Goal: Information Seeking & Learning: Check status

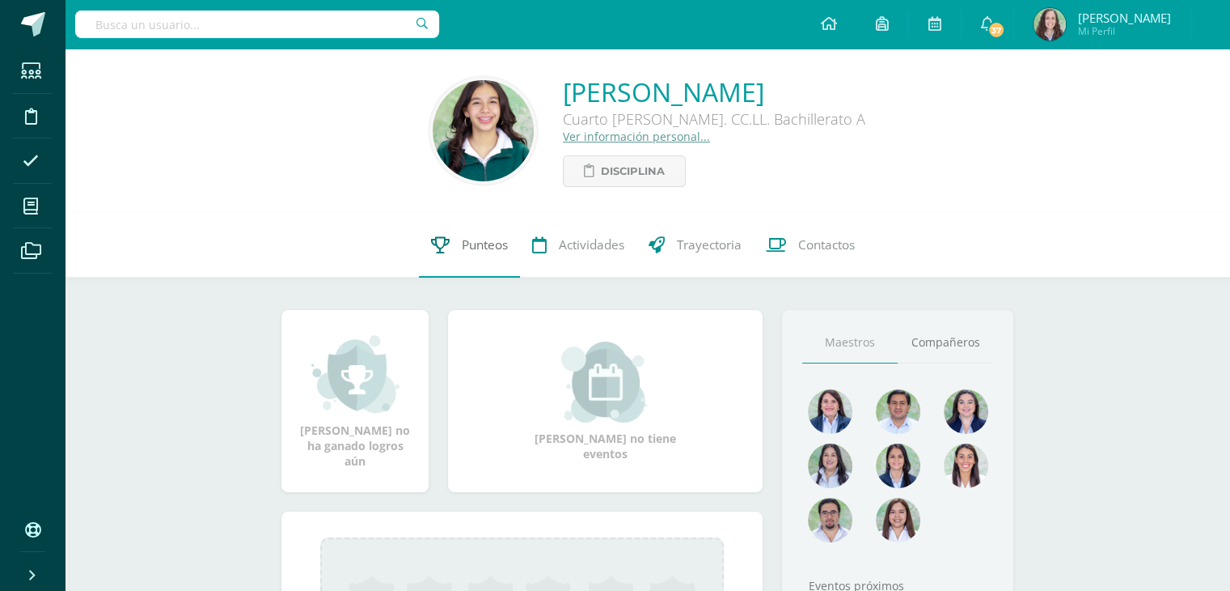
click at [472, 231] on link "Punteos" at bounding box center [469, 245] width 101 height 65
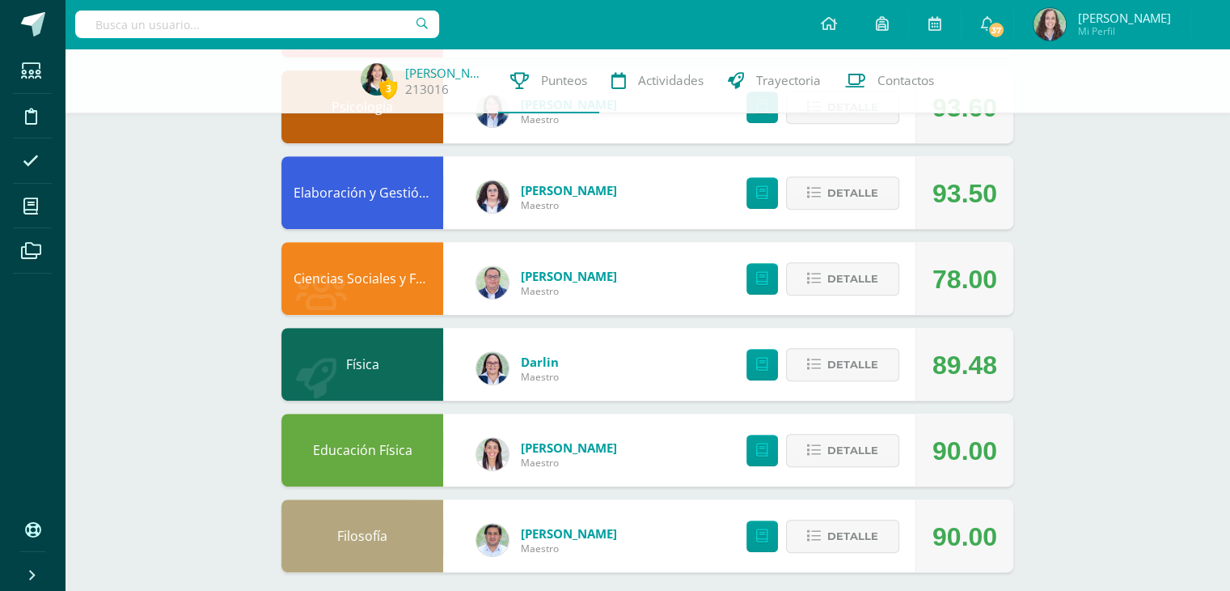
scroll to position [713, 0]
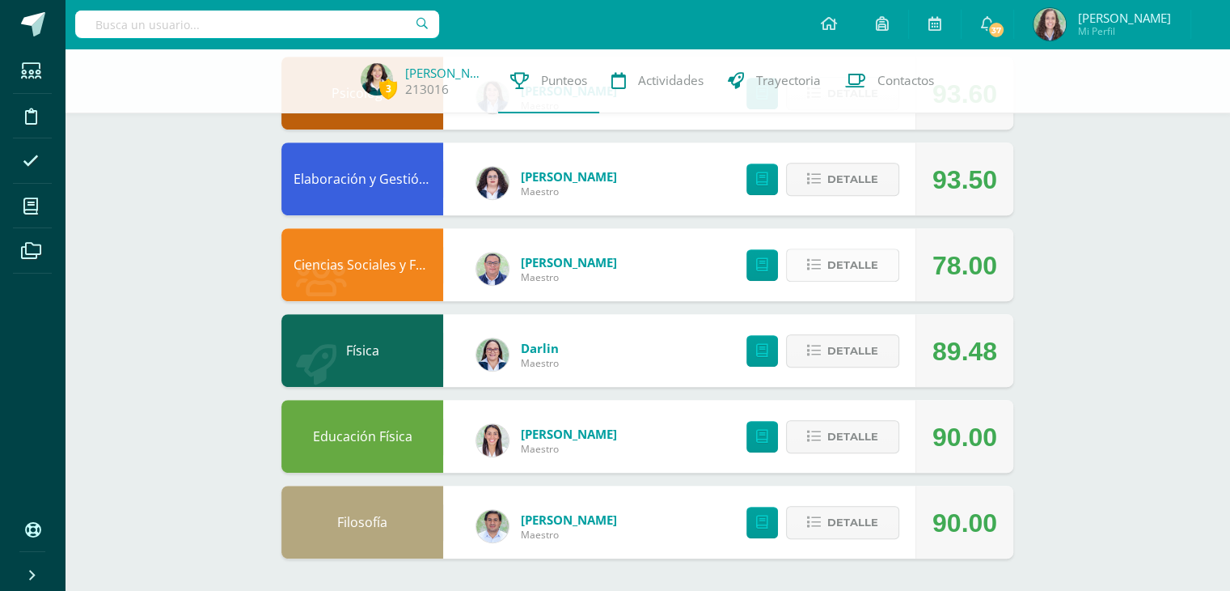
click at [832, 263] on span "Detalle" at bounding box center [853, 265] width 51 height 30
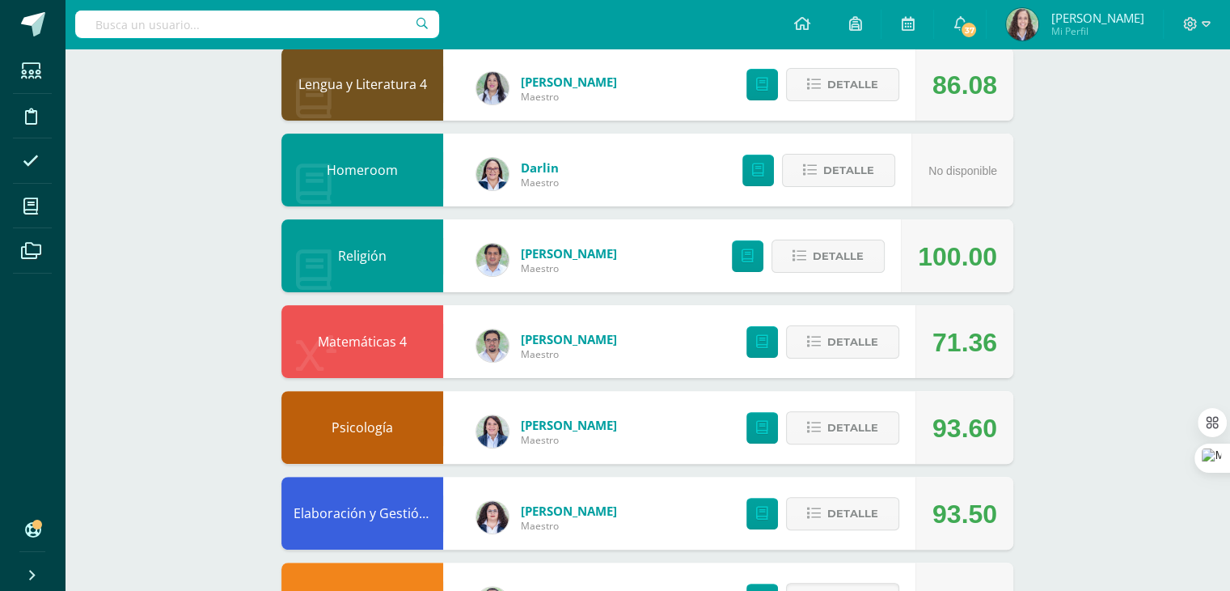
scroll to position [385, 0]
click at [835, 334] on span "Detalle" at bounding box center [853, 342] width 51 height 30
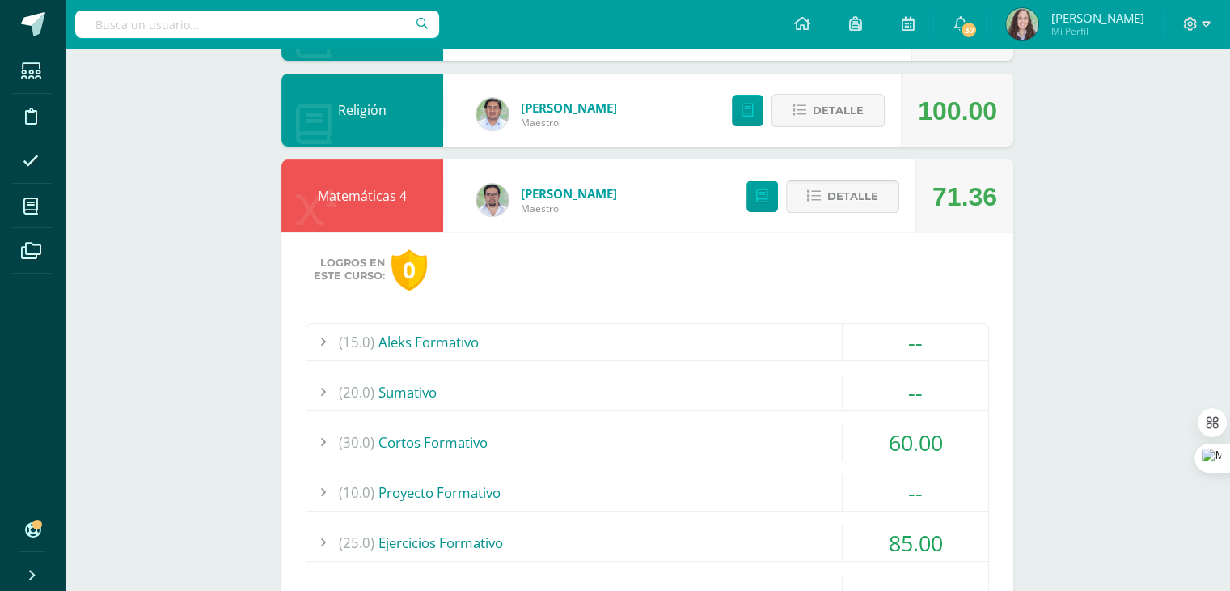
scroll to position [559, 0]
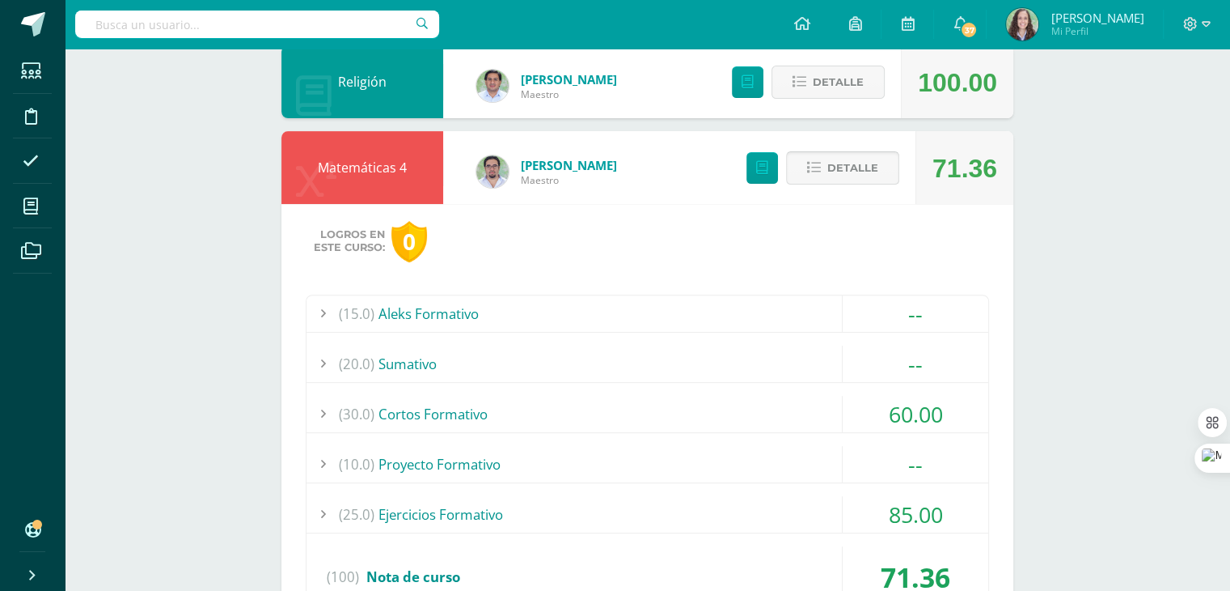
click at [849, 159] on span "Detalle" at bounding box center [853, 168] width 51 height 30
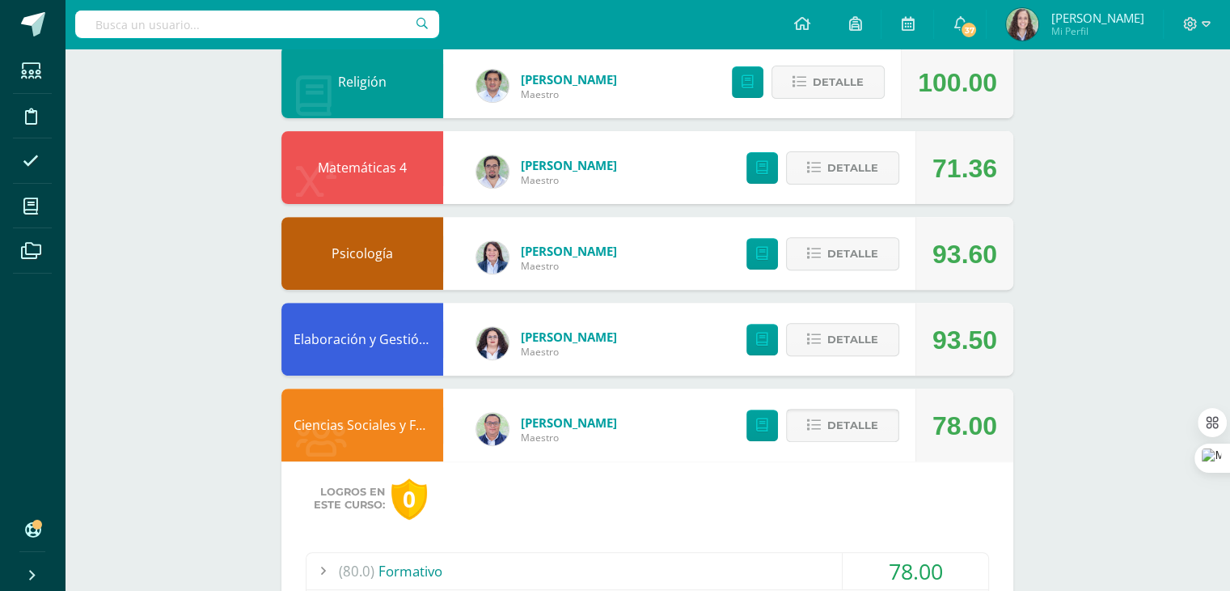
click at [822, 434] on button "Detalle" at bounding box center [842, 425] width 113 height 33
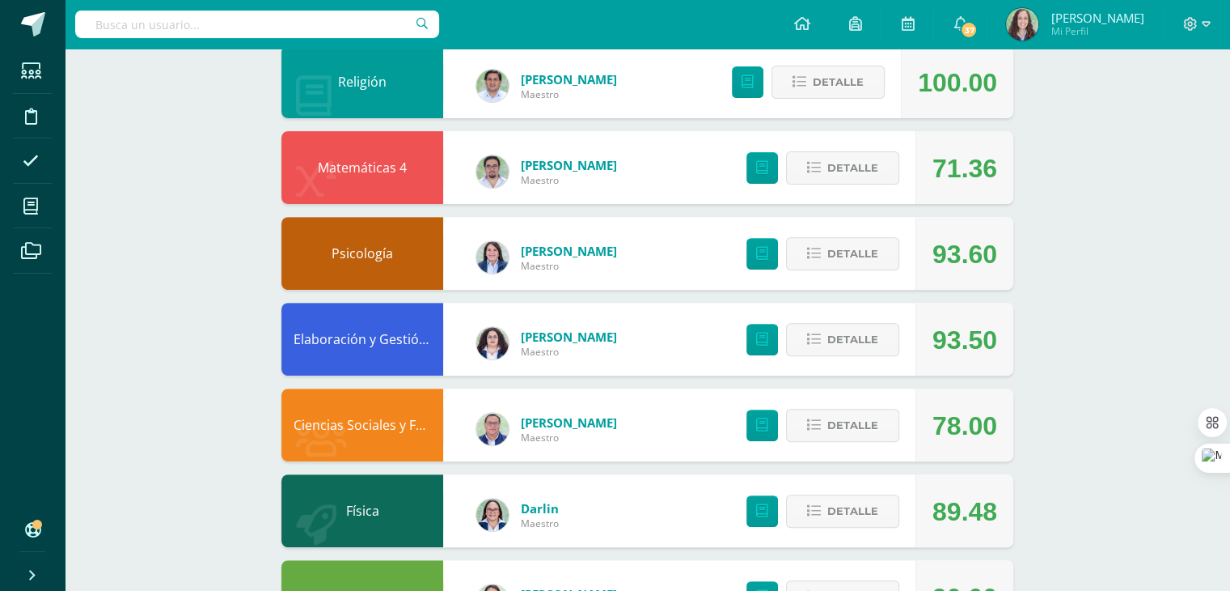
click at [848, 270] on div "Detalle" at bounding box center [818, 253] width 193 height 73
click at [839, 252] on span "Detalle" at bounding box center [853, 254] width 51 height 30
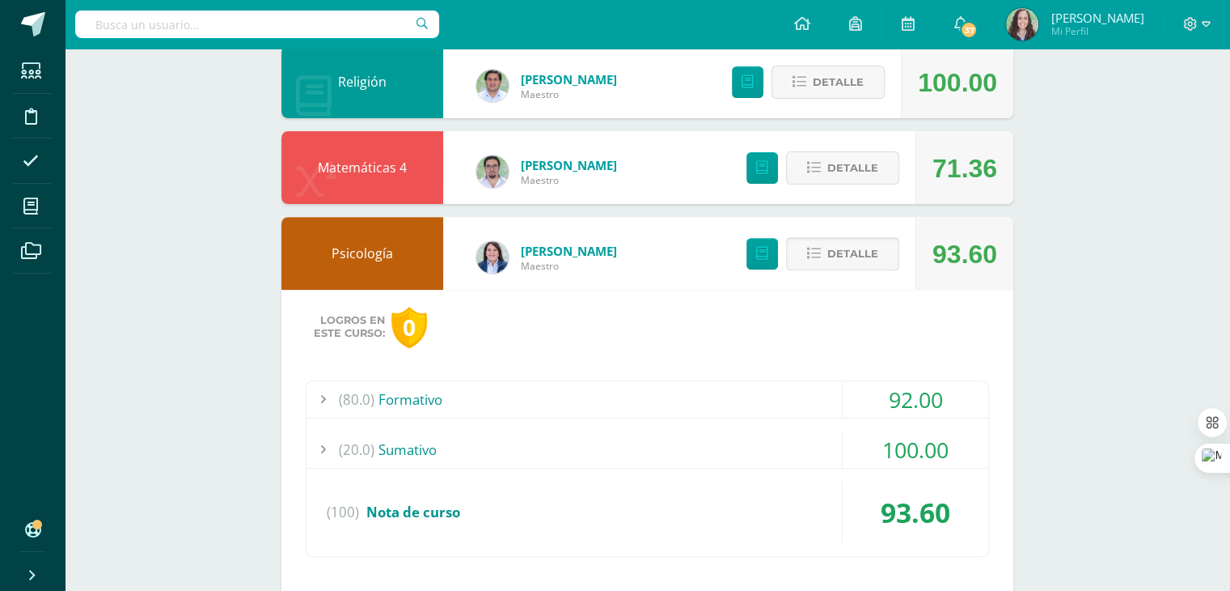
click at [839, 252] on span "Detalle" at bounding box center [853, 254] width 51 height 30
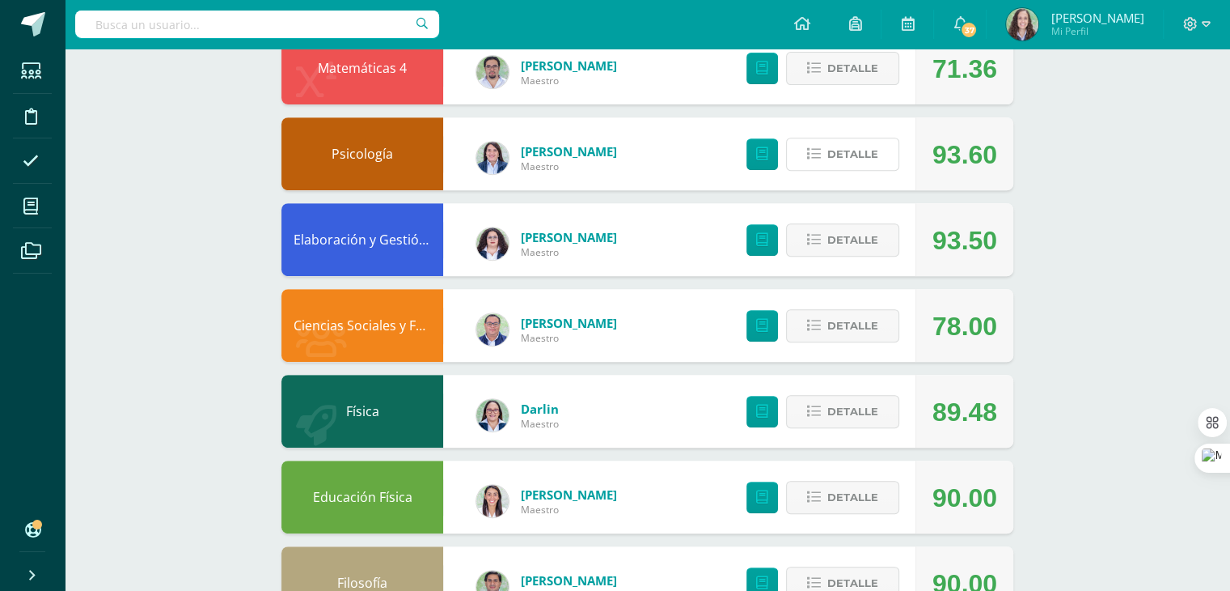
scroll to position [662, 0]
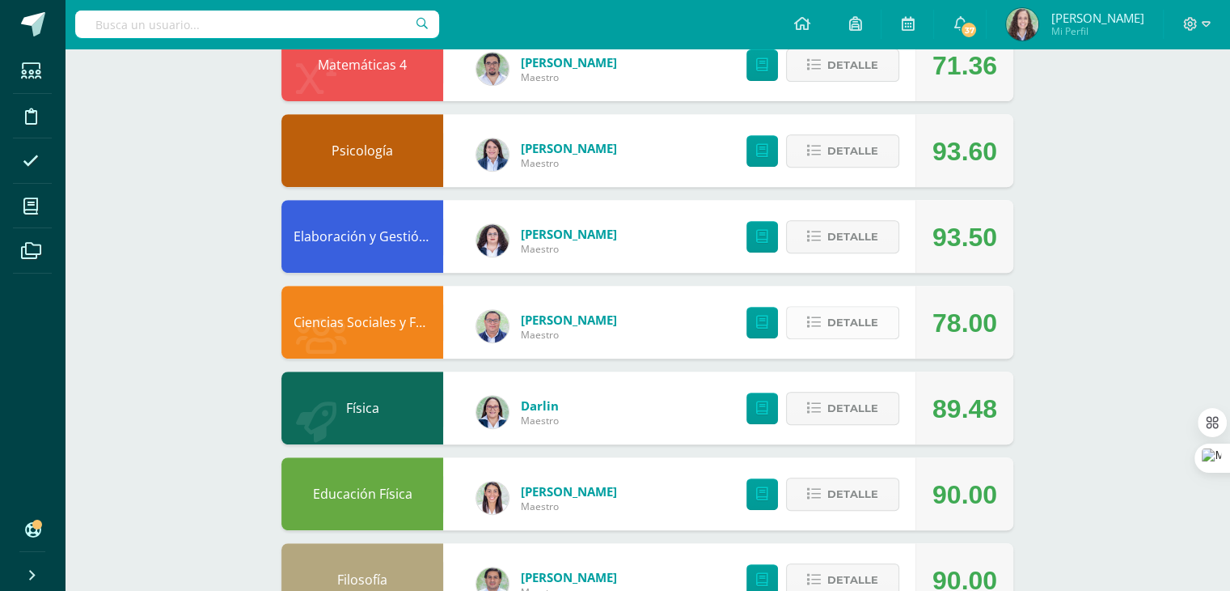
click at [849, 327] on span "Detalle" at bounding box center [853, 322] width 51 height 30
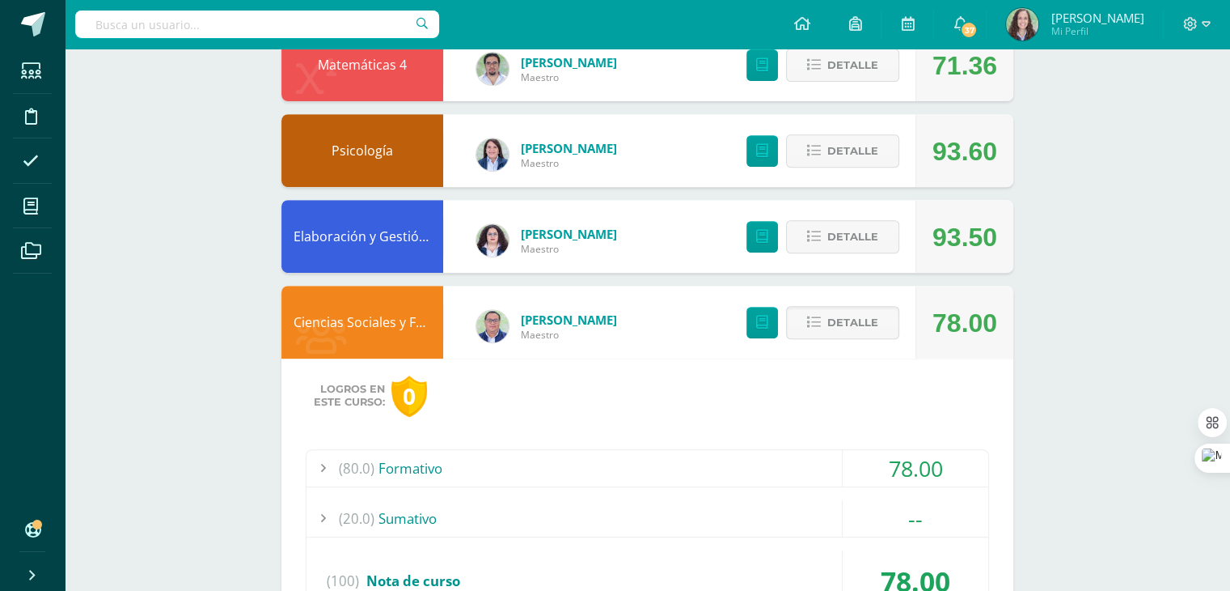
click at [781, 470] on div "(80.0) Formativo" at bounding box center [648, 468] width 682 height 36
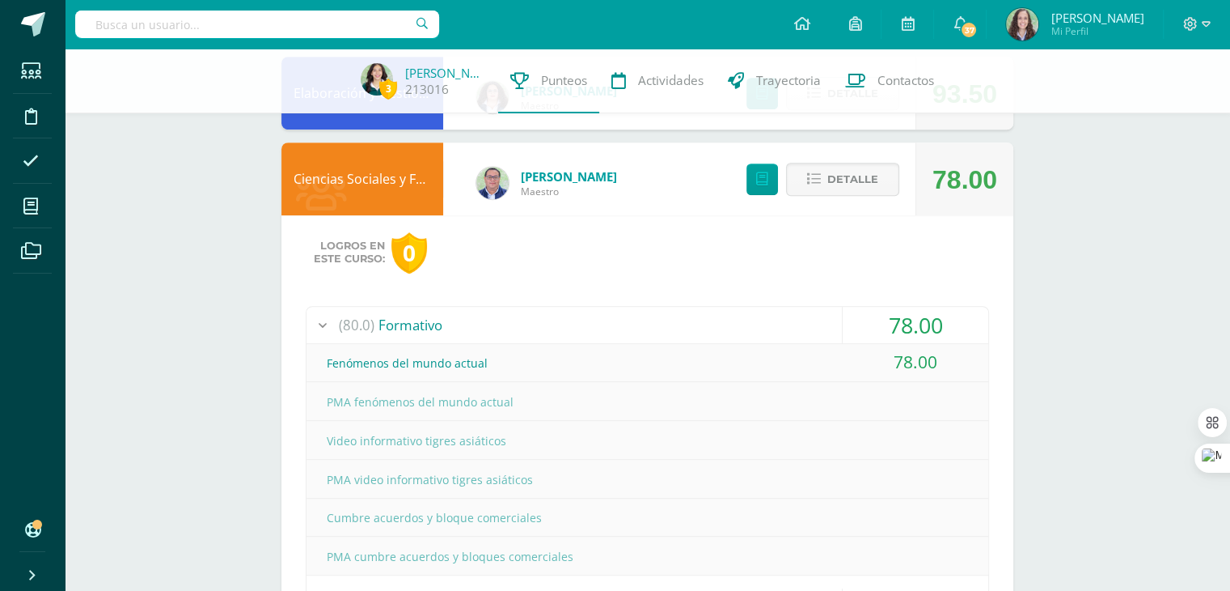
scroll to position [799, 0]
click at [598, 341] on div "(80.0) Formativo" at bounding box center [648, 324] width 682 height 36
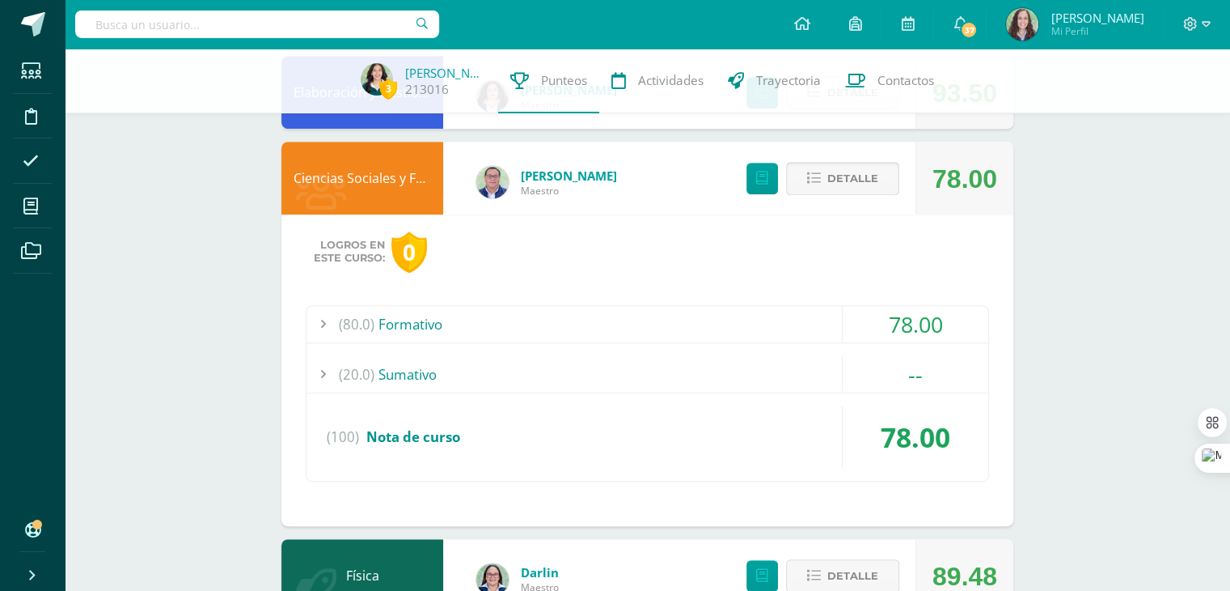
click at [838, 185] on span "Detalle" at bounding box center [853, 178] width 51 height 30
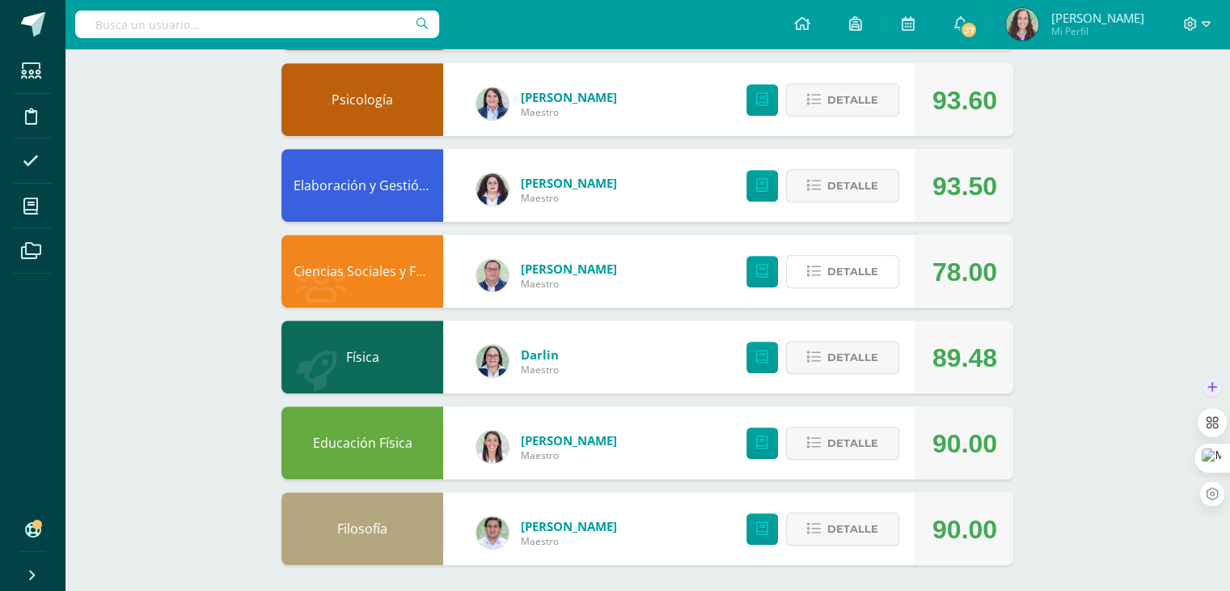
scroll to position [0, 0]
